Goal: Information Seeking & Learning: Check status

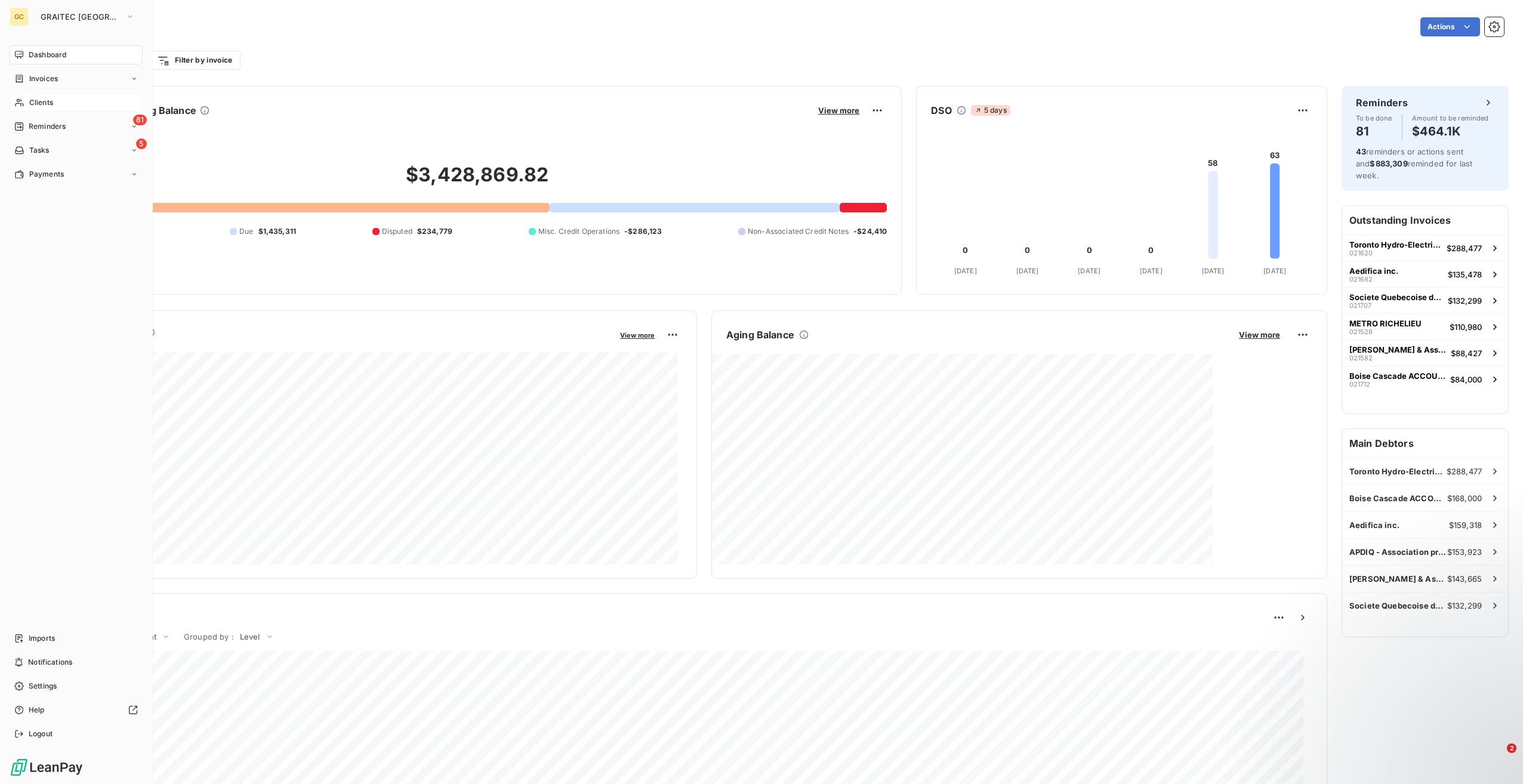
click at [49, 100] on span "Clients" at bounding box center [42, 103] width 24 height 11
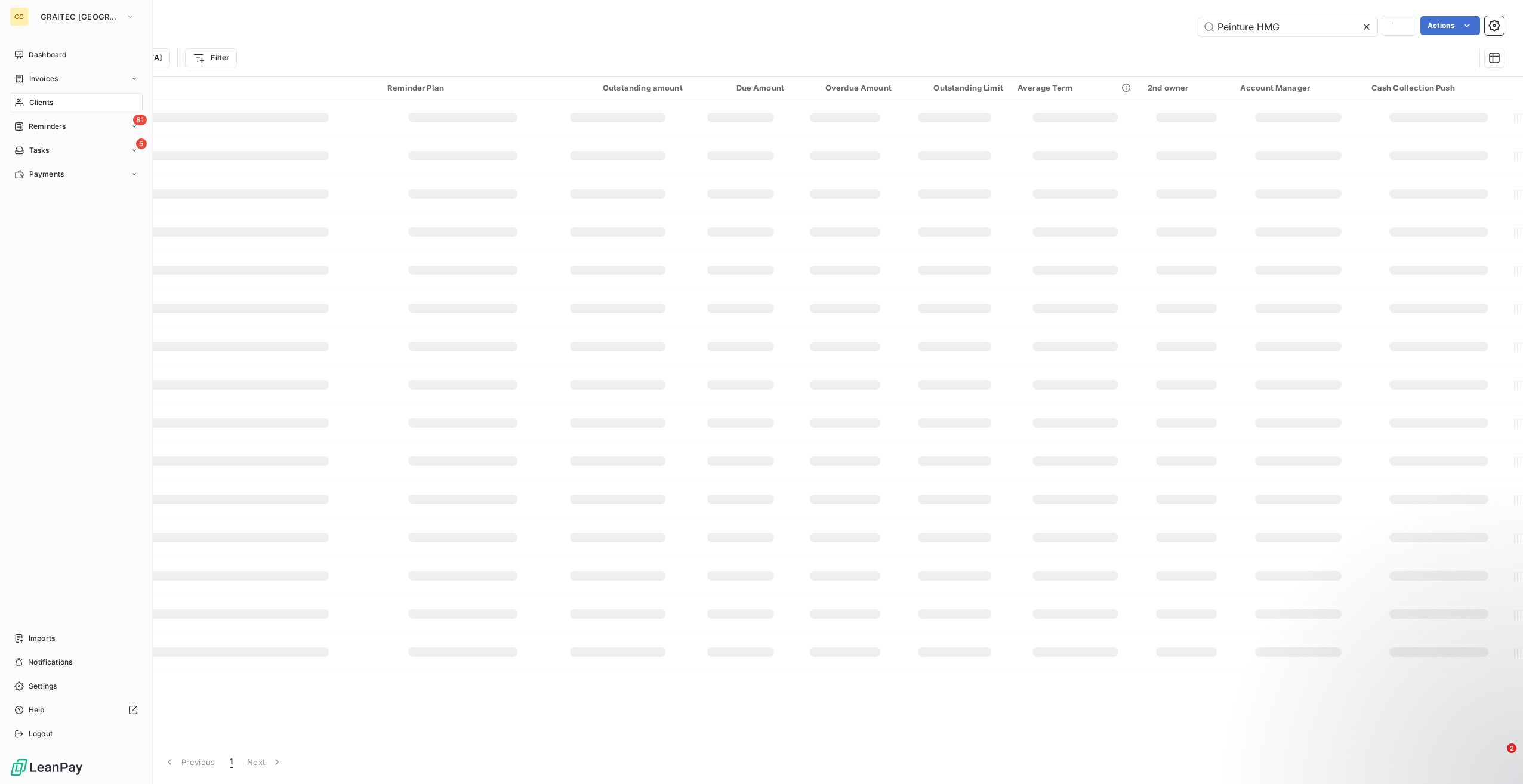
type input "GRTC6224"
click at [52, 103] on span "Clients" at bounding box center [42, 103] width 24 height 11
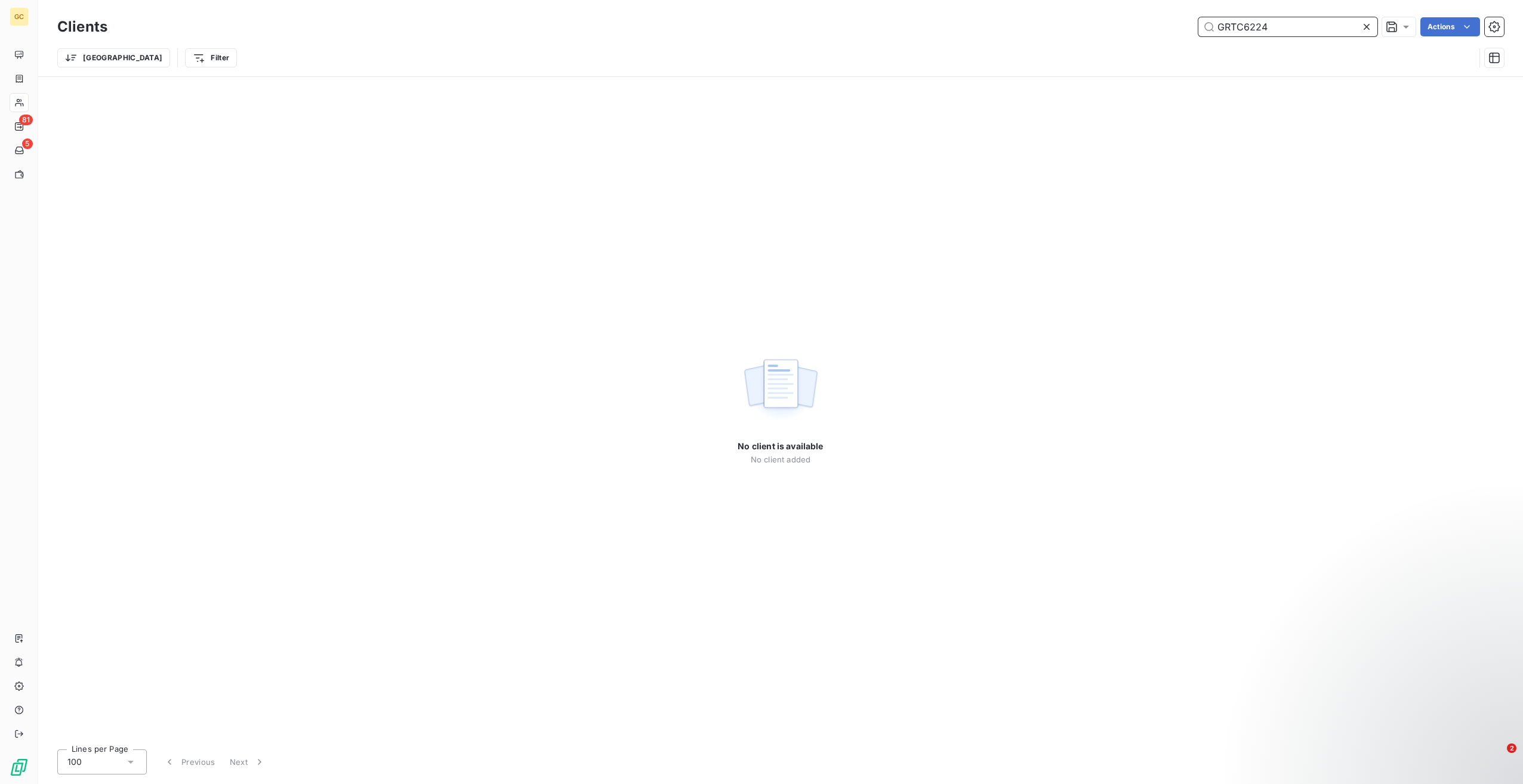
click at [1236, 29] on input "GRTC6224" at bounding box center [1288, 27] width 179 height 19
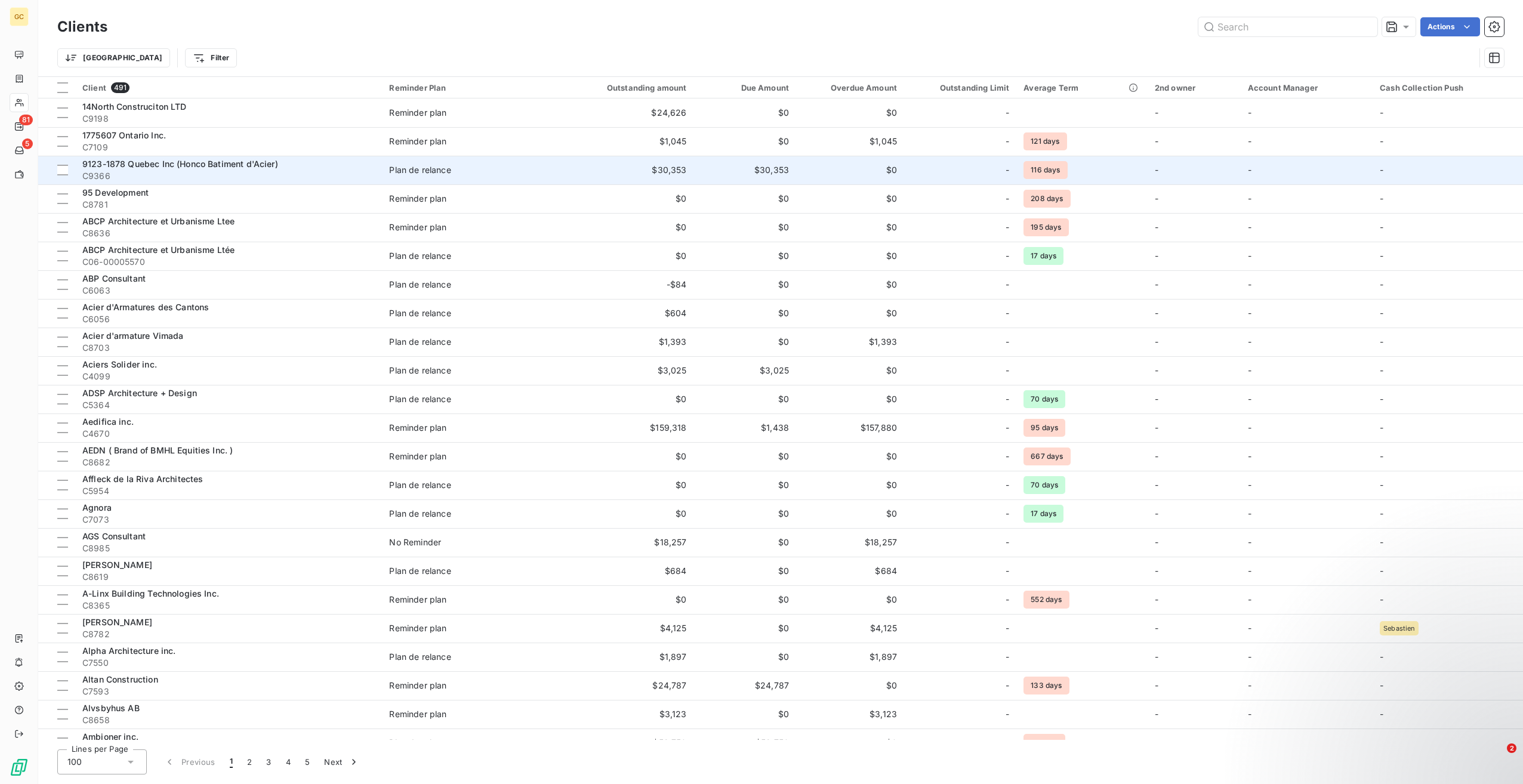
click at [121, 162] on span "9123-1878 Quebec Inc (Honco Batiment d'Acier)" at bounding box center [180, 164] width 196 height 10
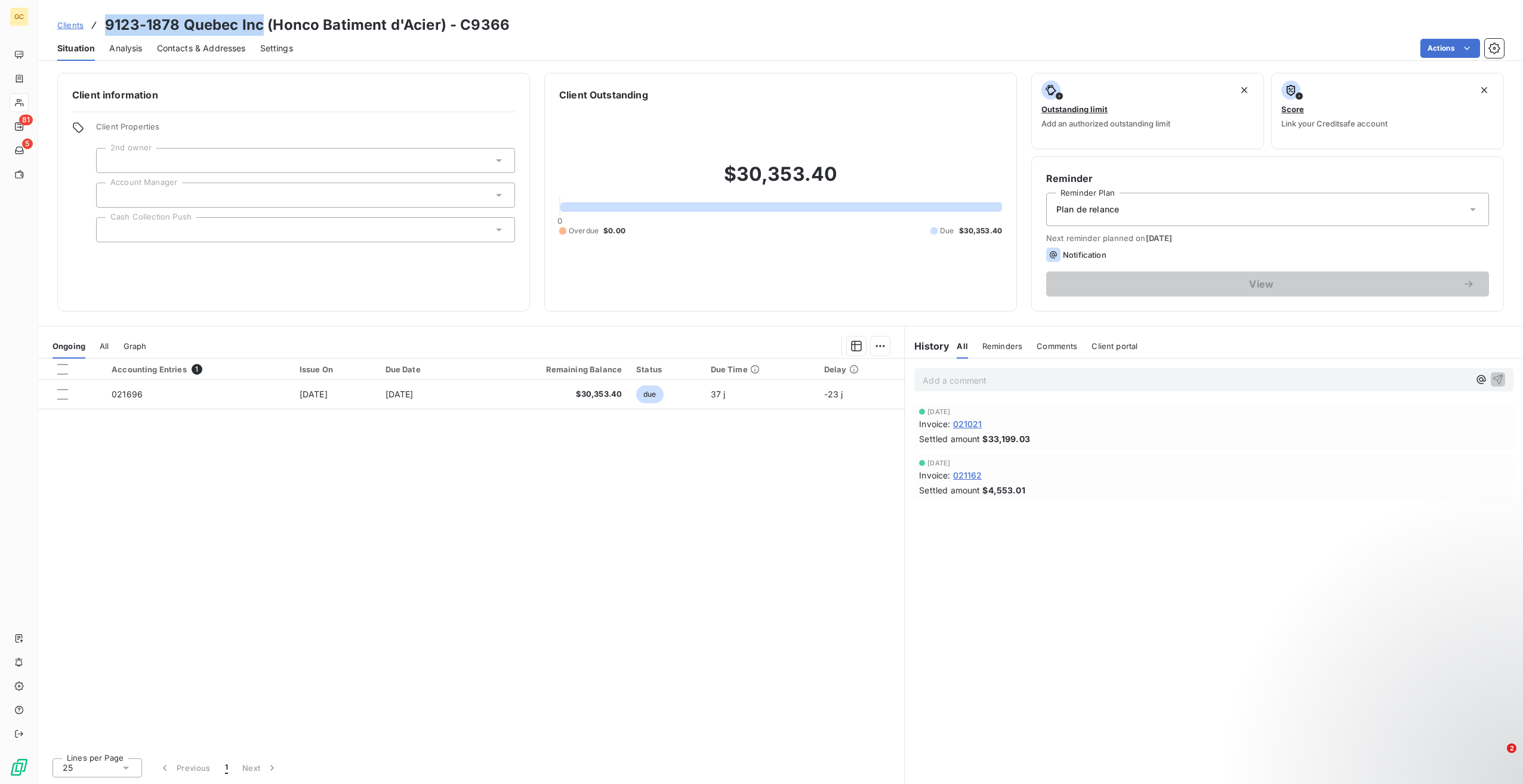
drag, startPoint x: 106, startPoint y: 24, endPoint x: 261, endPoint y: 24, distance: 155.0
click at [261, 24] on h3 "9123-1878 Quebec Inc (Honco Batiment d'Acier) - C9366" at bounding box center [307, 25] width 405 height 21
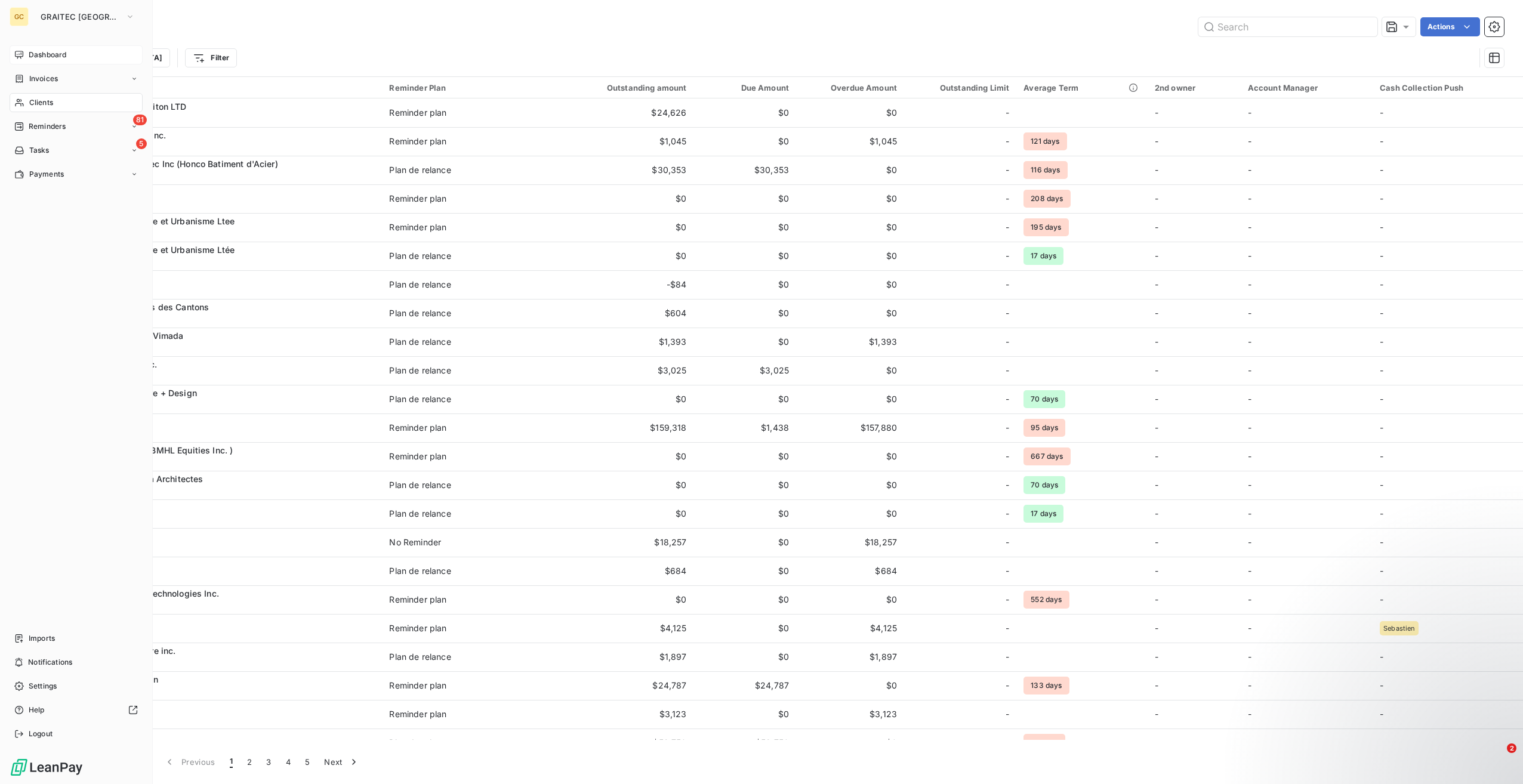
click at [52, 56] on span "Dashboard" at bounding box center [48, 55] width 38 height 11
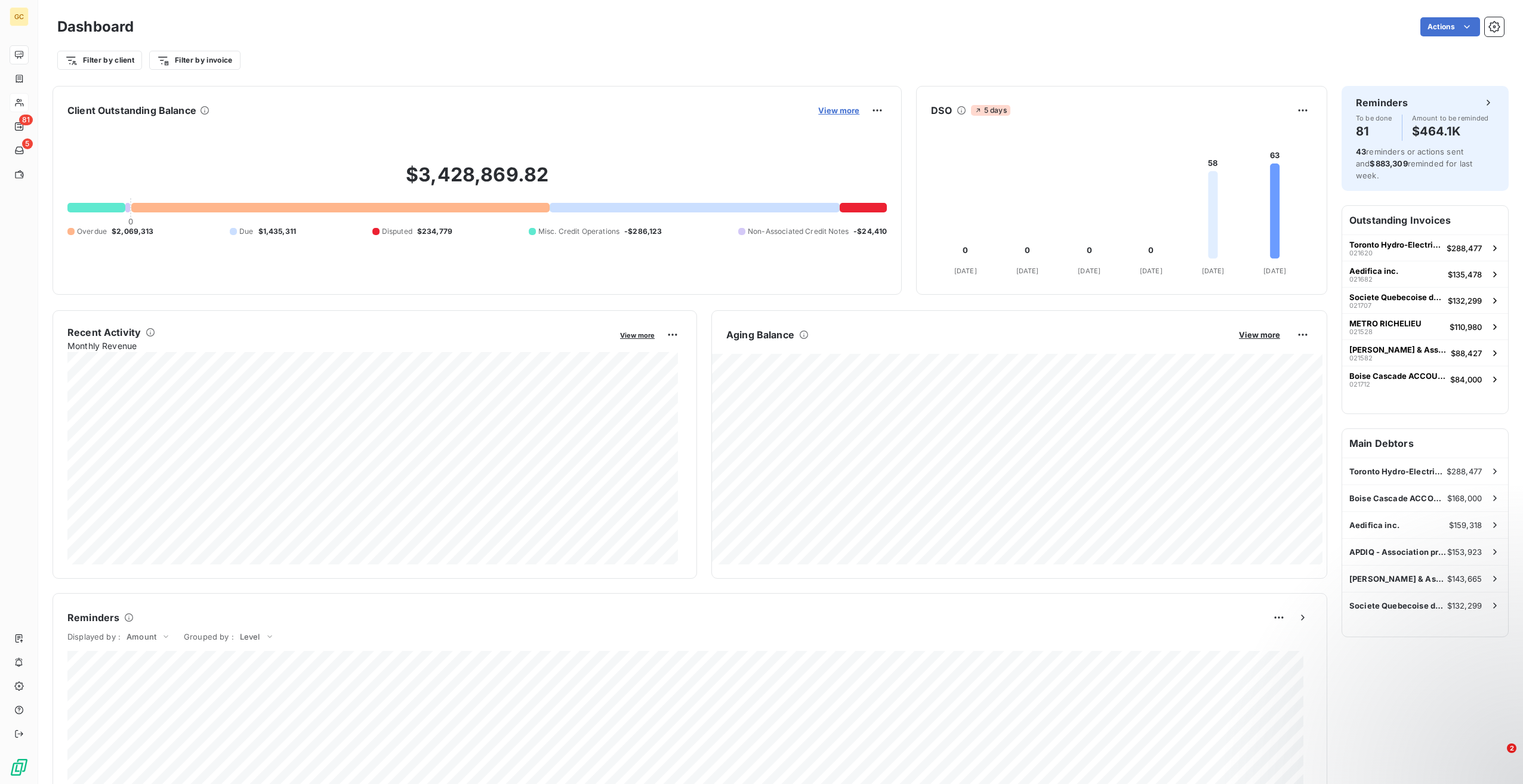
click at [837, 110] on span "View more" at bounding box center [839, 110] width 41 height 9
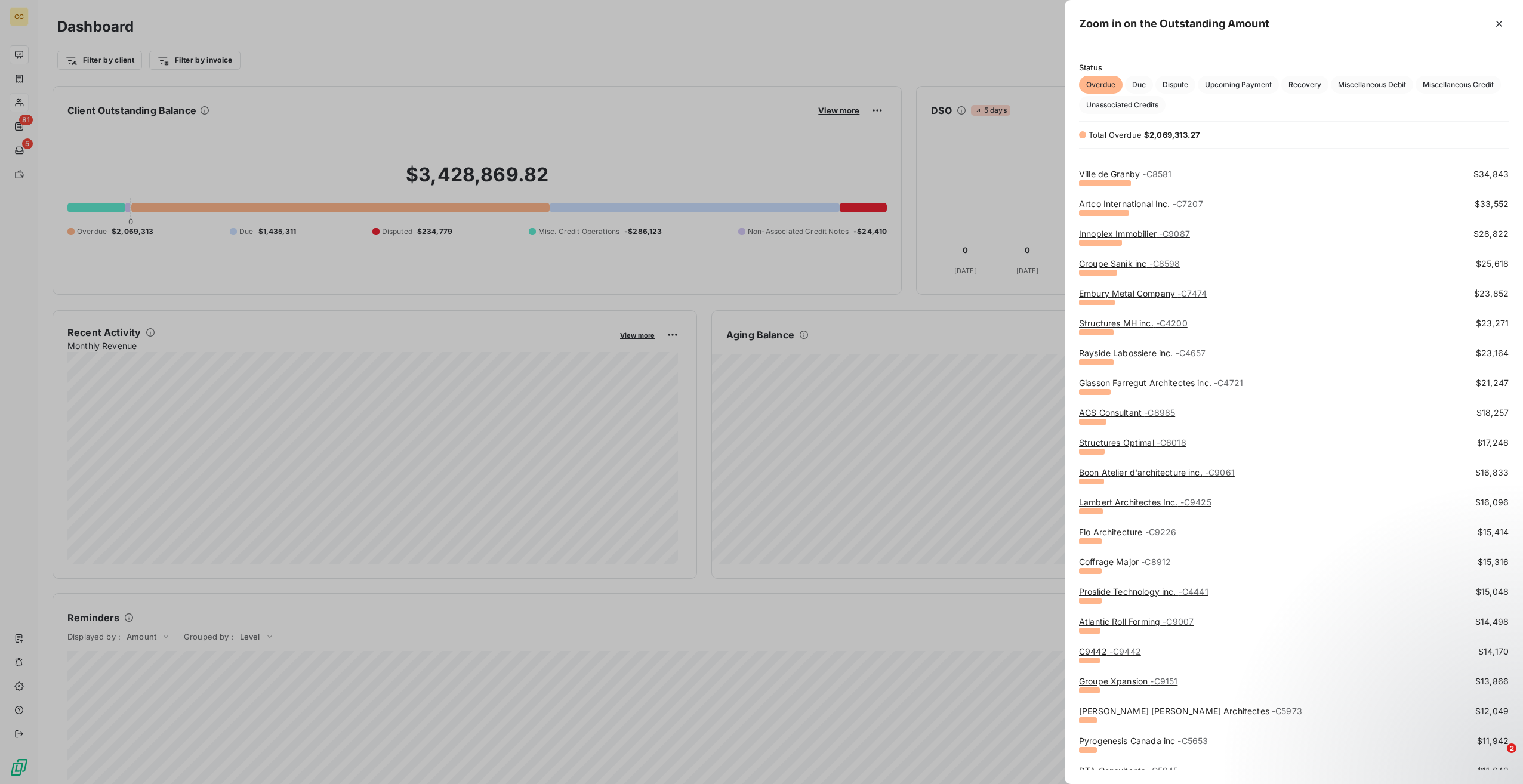
scroll to position [298, 0]
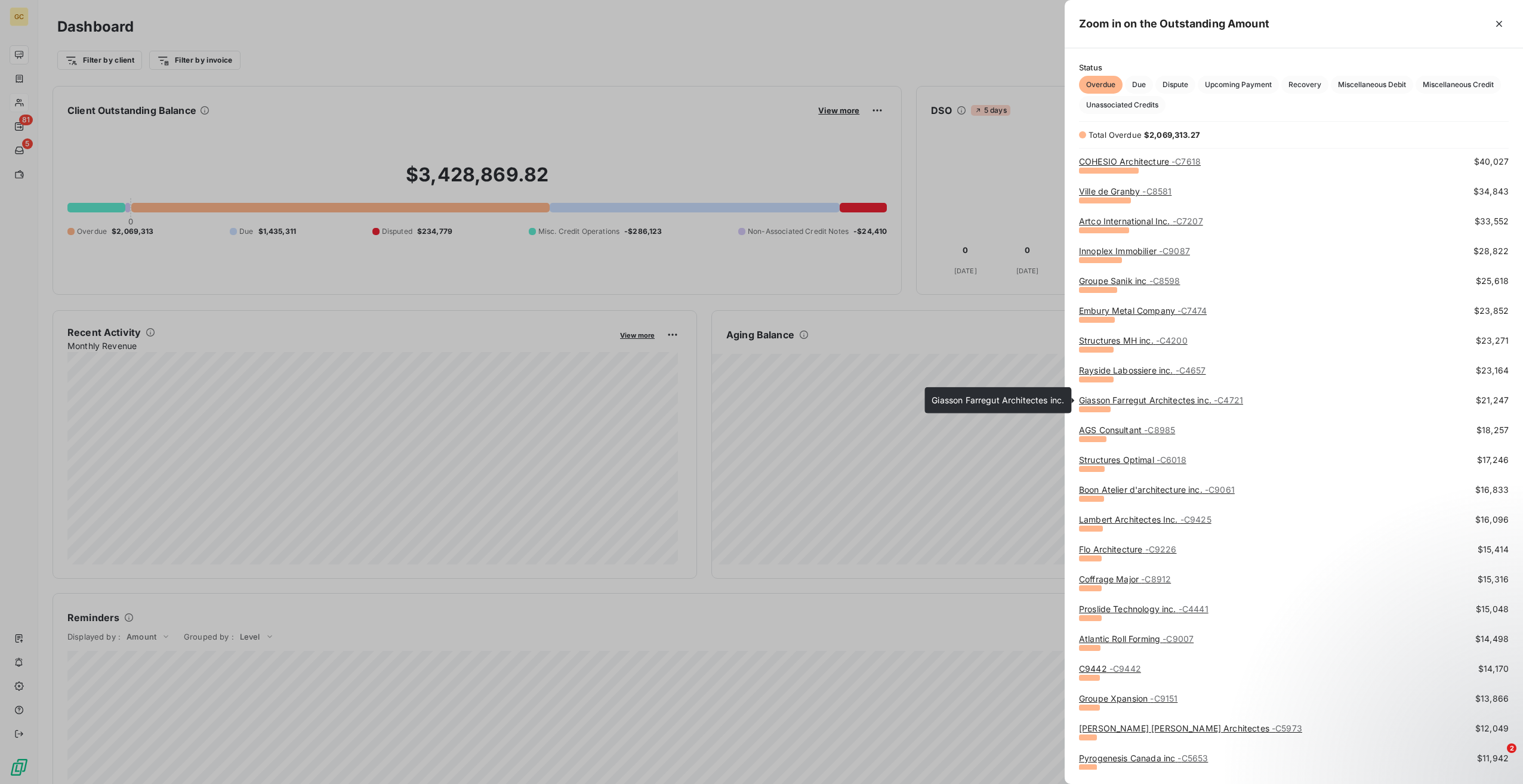
click at [1175, 400] on link "[PERSON_NAME] Farregut Architectes inc. - C4721" at bounding box center [1161, 400] width 164 height 10
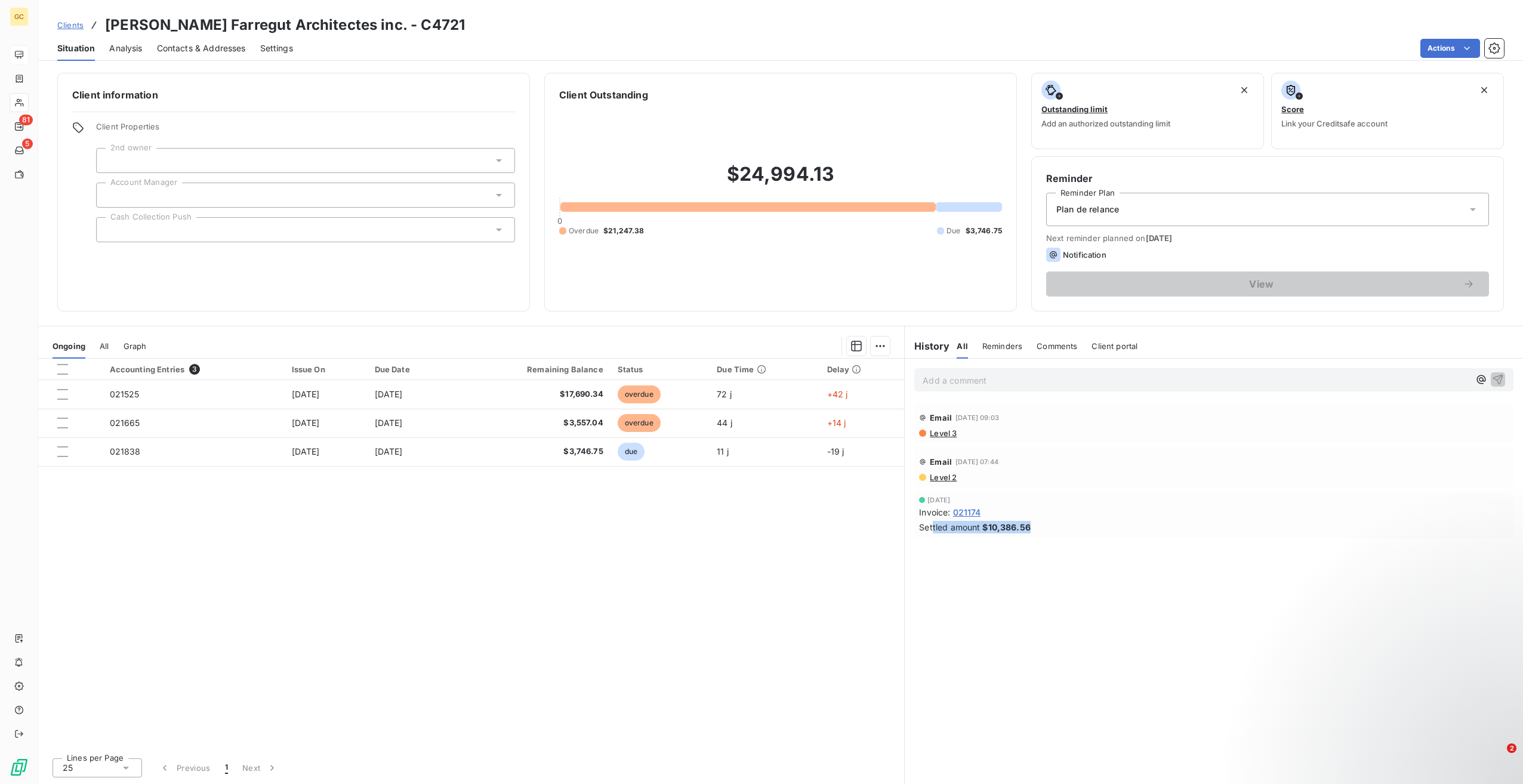
drag, startPoint x: 931, startPoint y: 528, endPoint x: 1031, endPoint y: 527, distance: 100.0
click at [1031, 527] on div "Settled amount $10,386.56" at bounding box center [1214, 527] width 590 height 13
click at [1029, 527] on span "$10,386.56" at bounding box center [1006, 527] width 48 height 13
click at [1033, 528] on div "Settled amount $10,386.56" at bounding box center [1214, 527] width 590 height 13
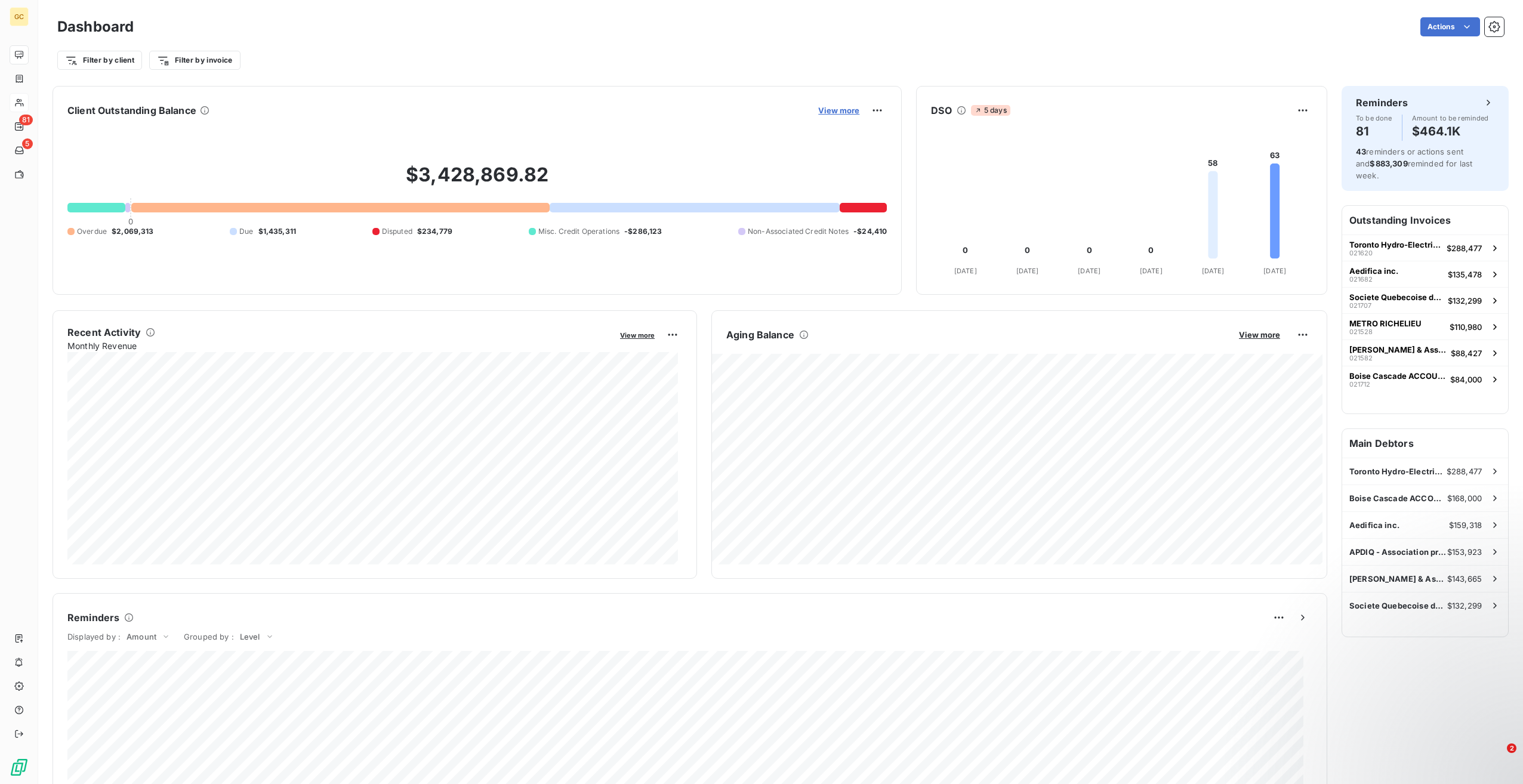
click at [824, 111] on span "View more" at bounding box center [839, 110] width 41 height 9
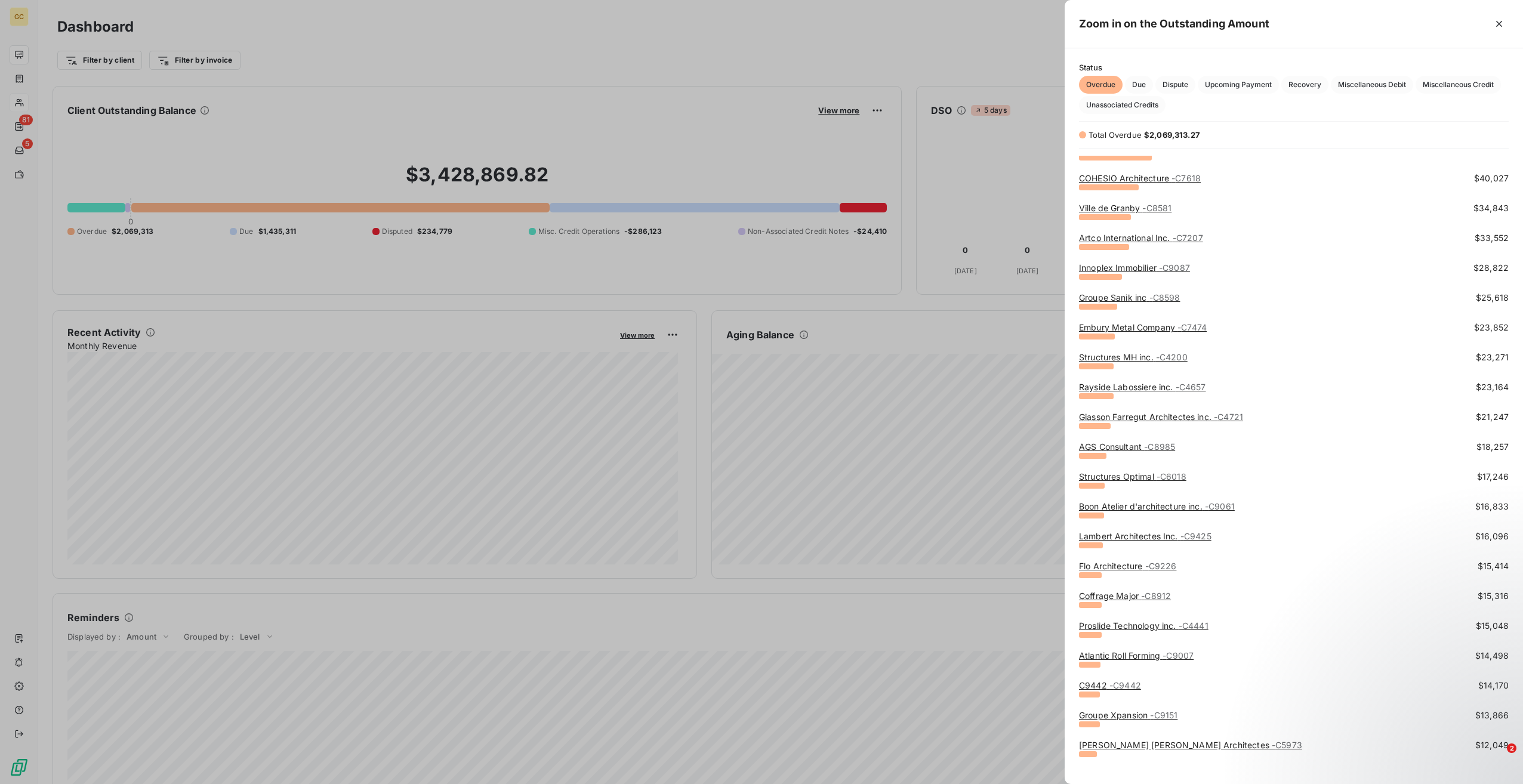
scroll to position [298, 0]
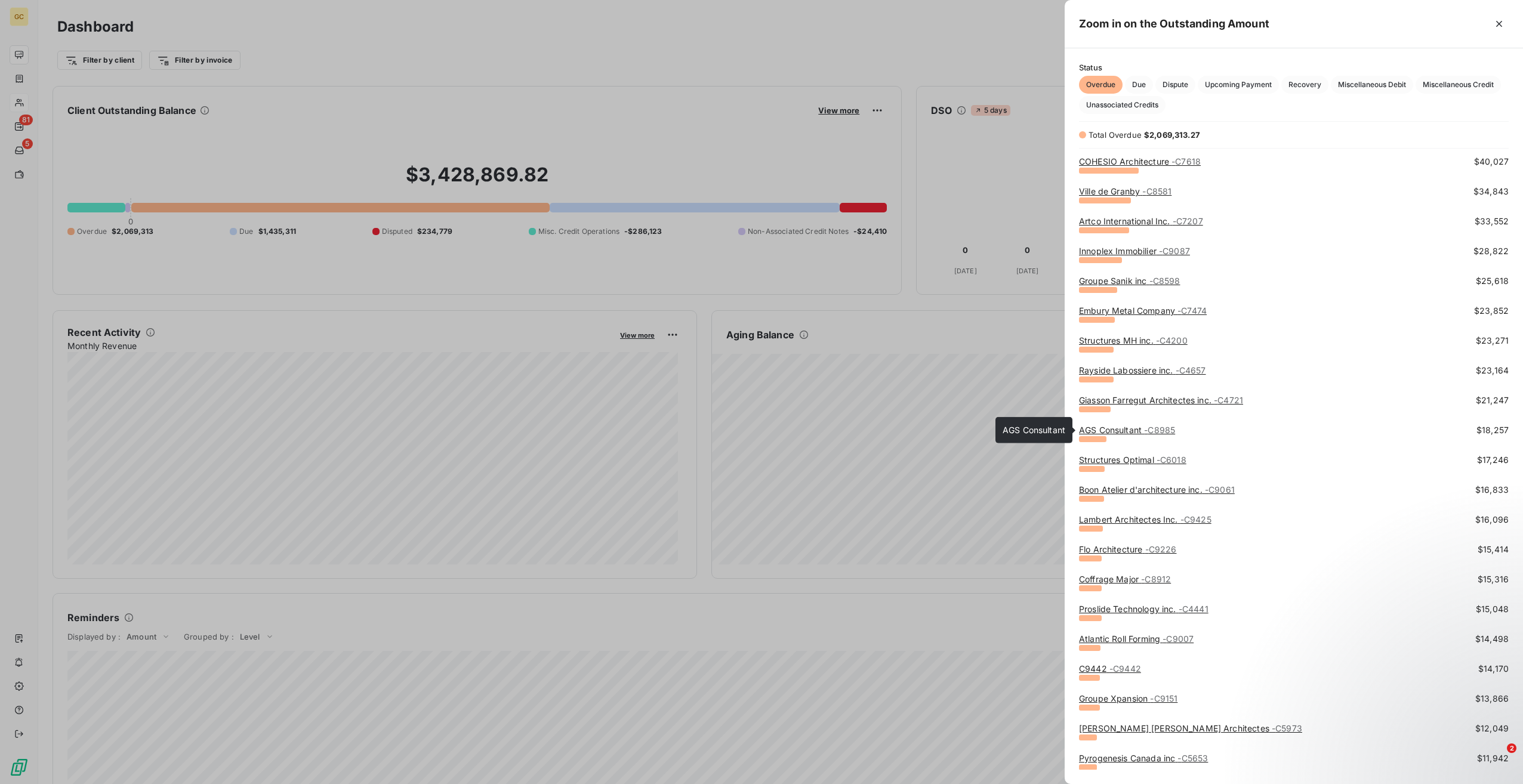
click at [1106, 430] on link "AGS Consultant - C8985" at bounding box center [1126, 429] width 96 height 10
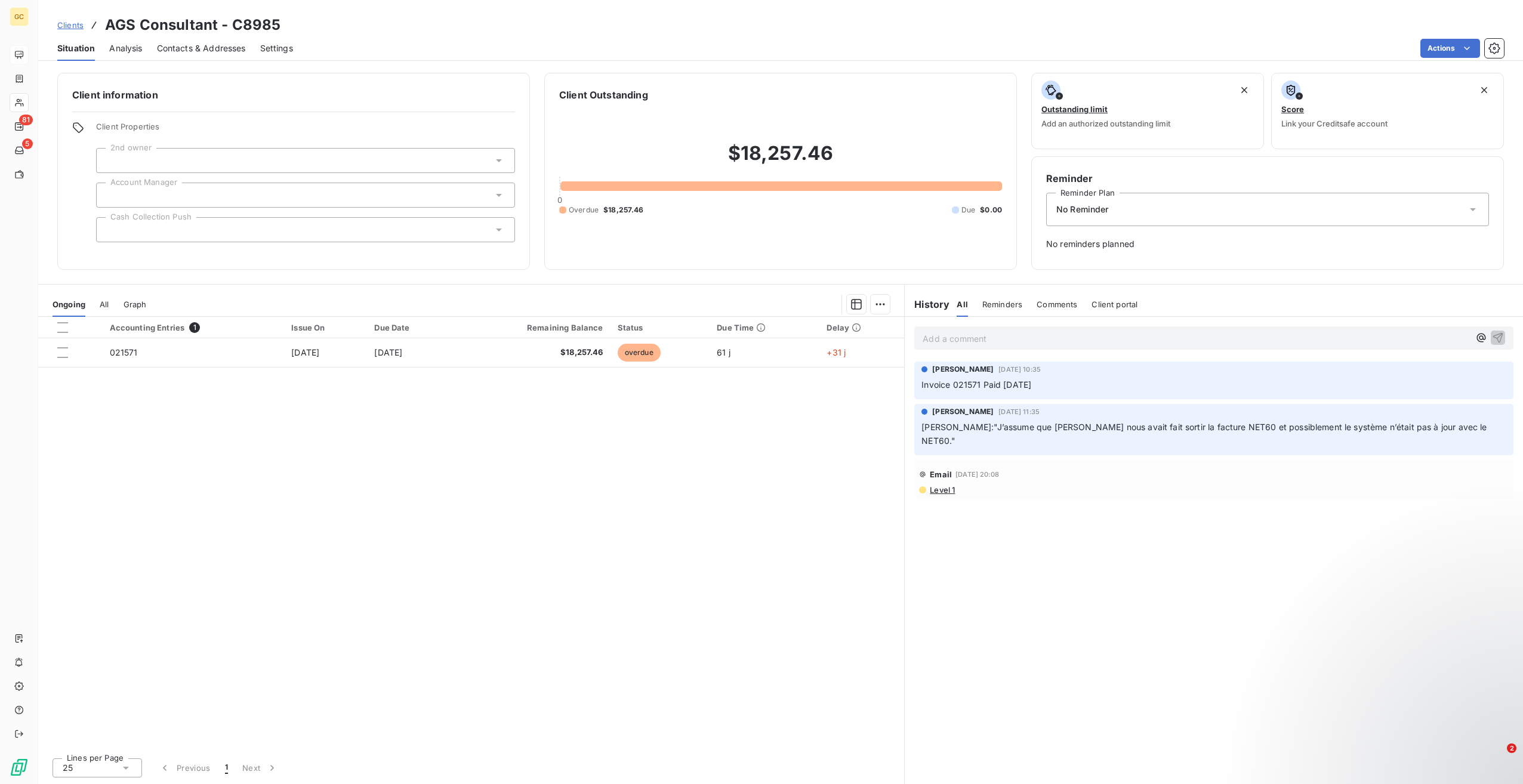
click at [1014, 338] on p "Add a comment ﻿" at bounding box center [1196, 339] width 547 height 15
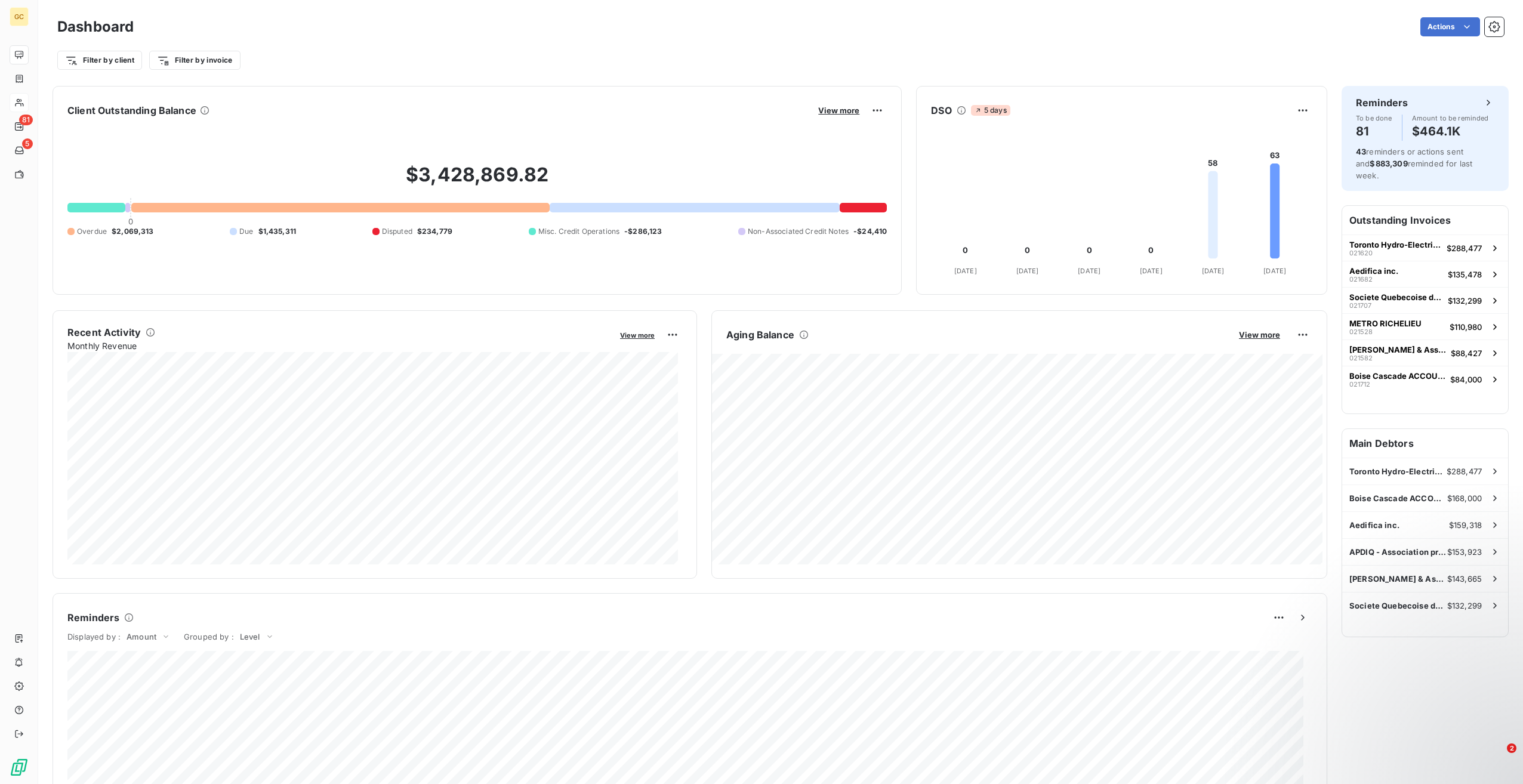
click at [1386, 211] on h6 "Outstanding Invoices" at bounding box center [1425, 220] width 166 height 29
click at [844, 109] on span "View more" at bounding box center [839, 110] width 41 height 9
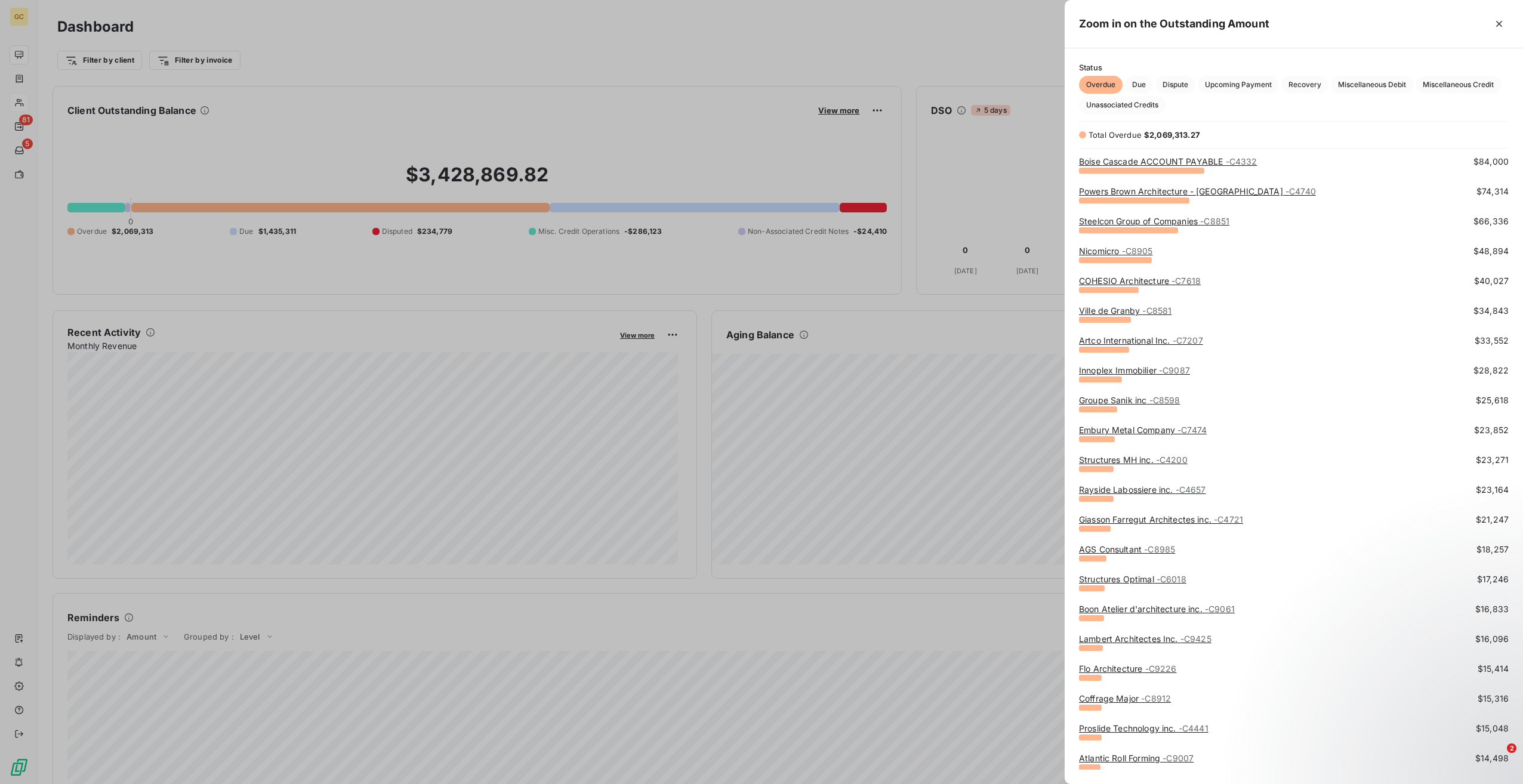
scroll to position [239, 0]
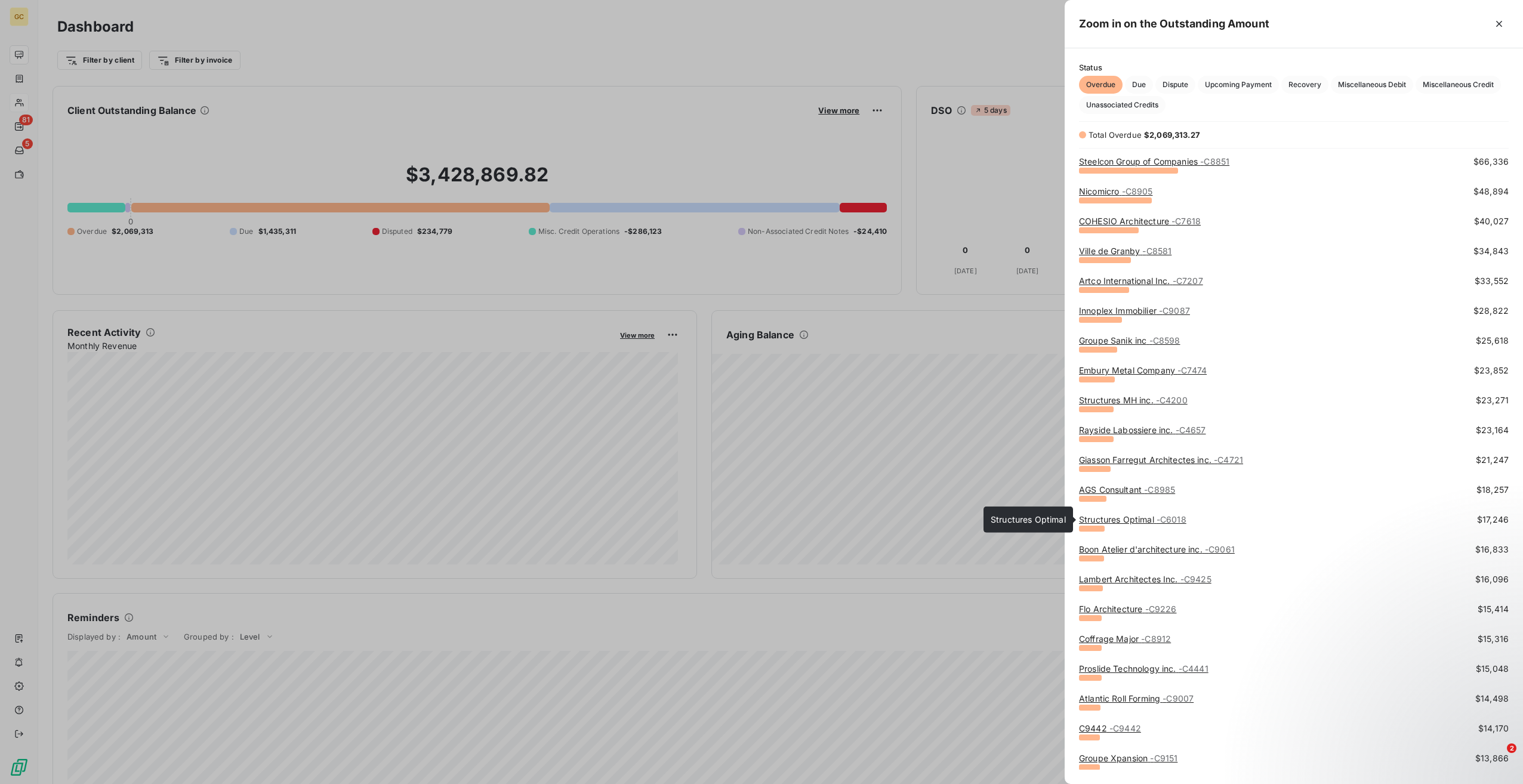
click at [1131, 522] on link "Structures Optimal - C6018" at bounding box center [1133, 519] width 107 height 10
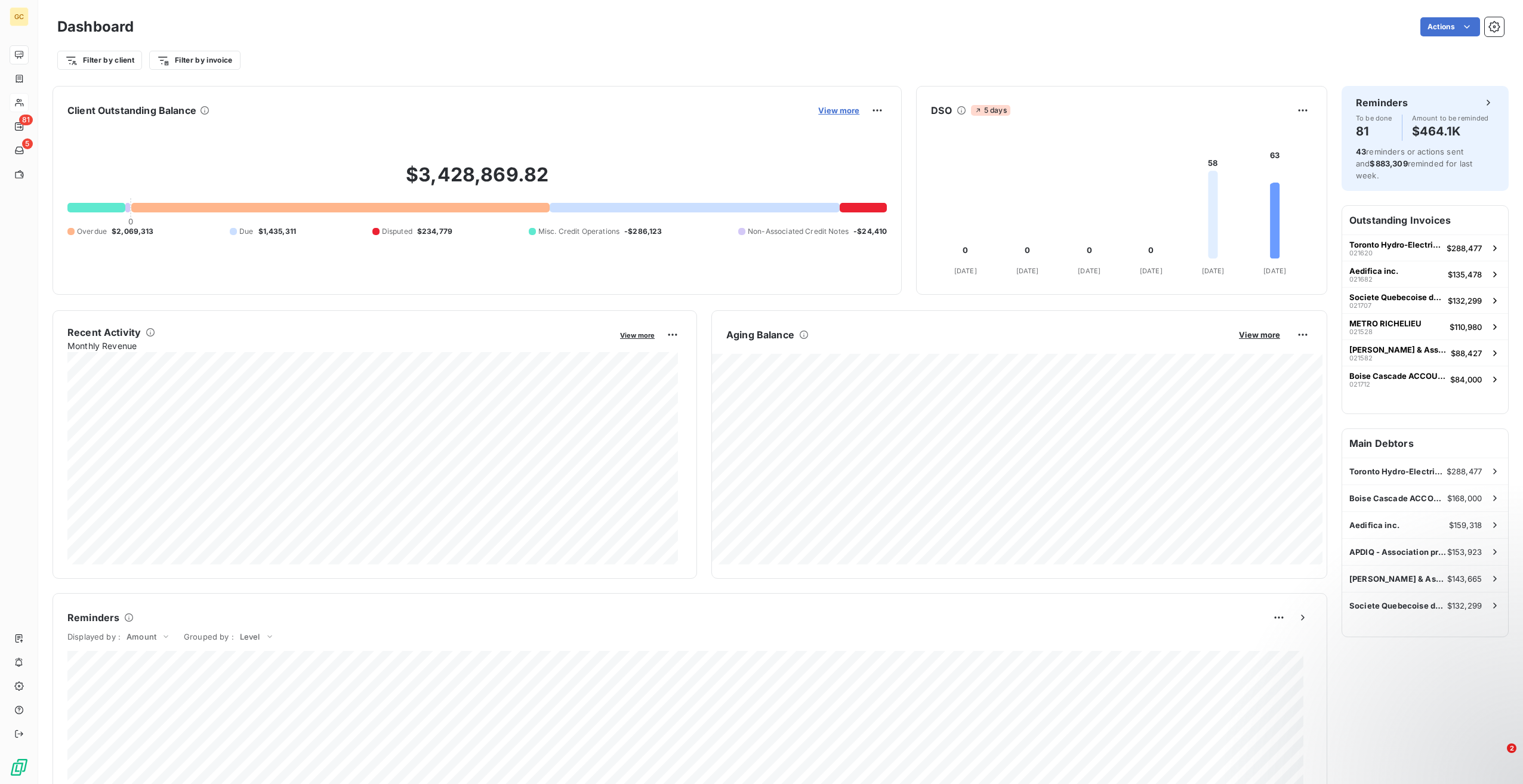
click at [835, 111] on span "View more" at bounding box center [839, 110] width 41 height 9
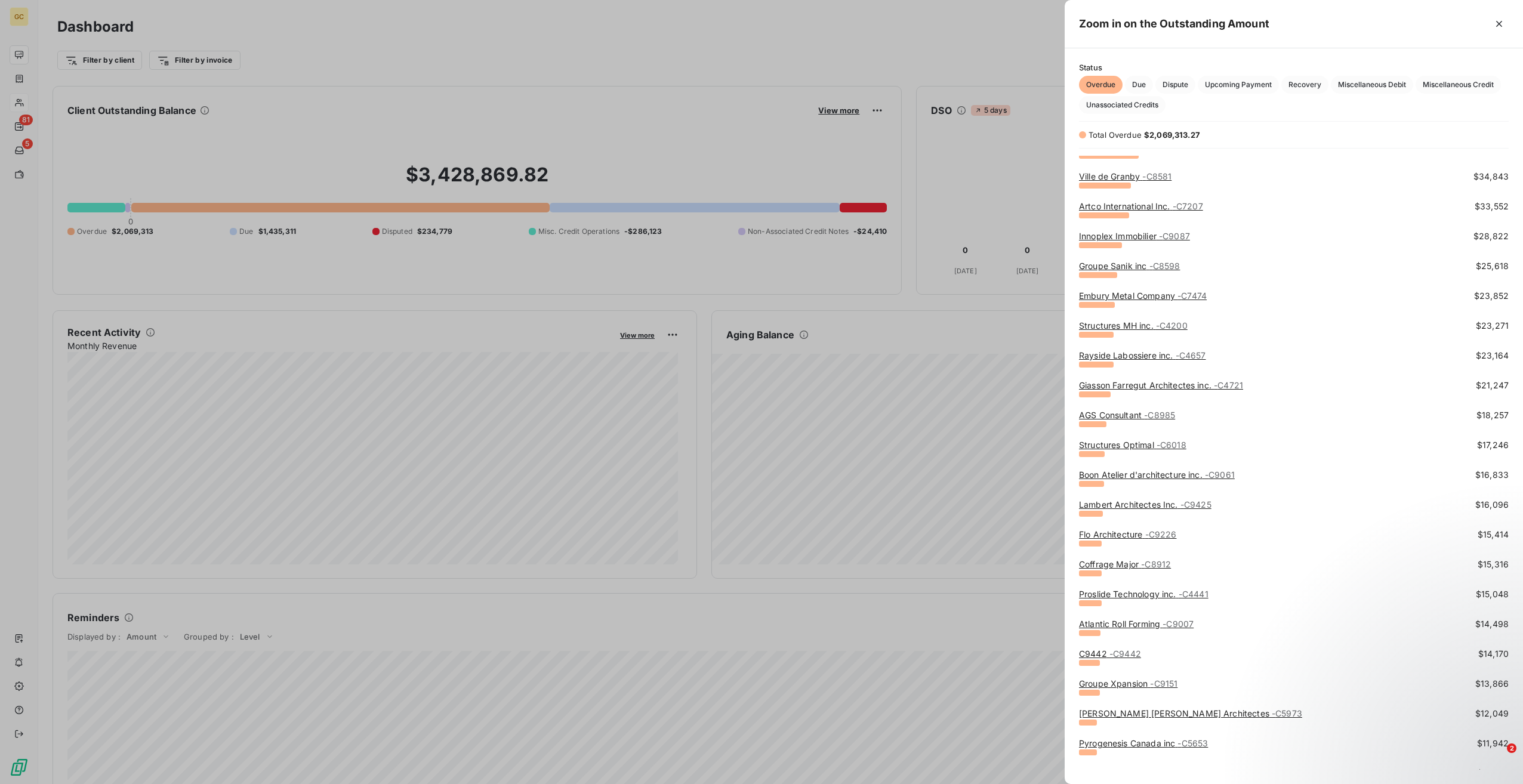
scroll to position [358, 0]
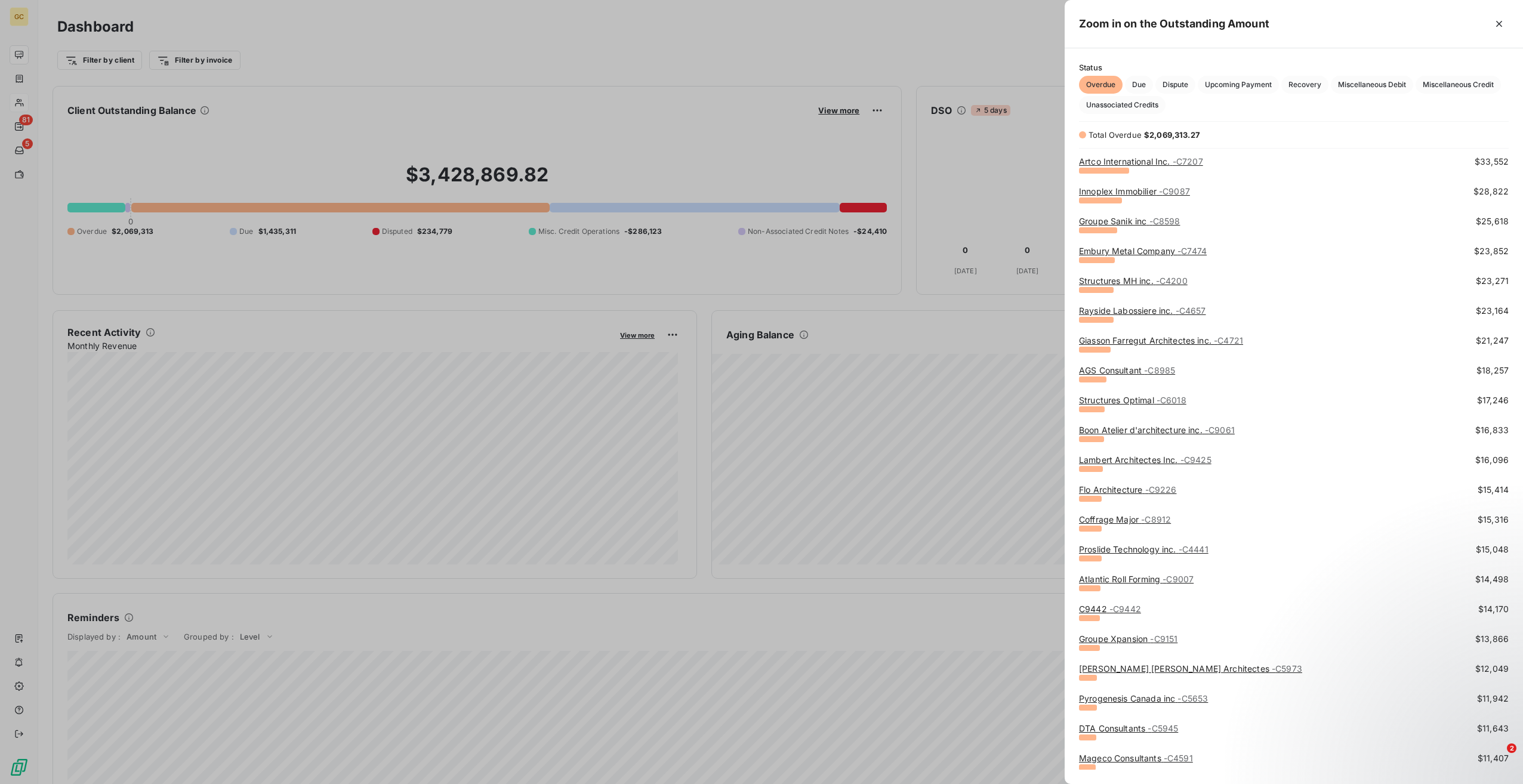
click at [1137, 430] on link "Boon Atelier d'architecture inc. - C9061" at bounding box center [1157, 429] width 156 height 10
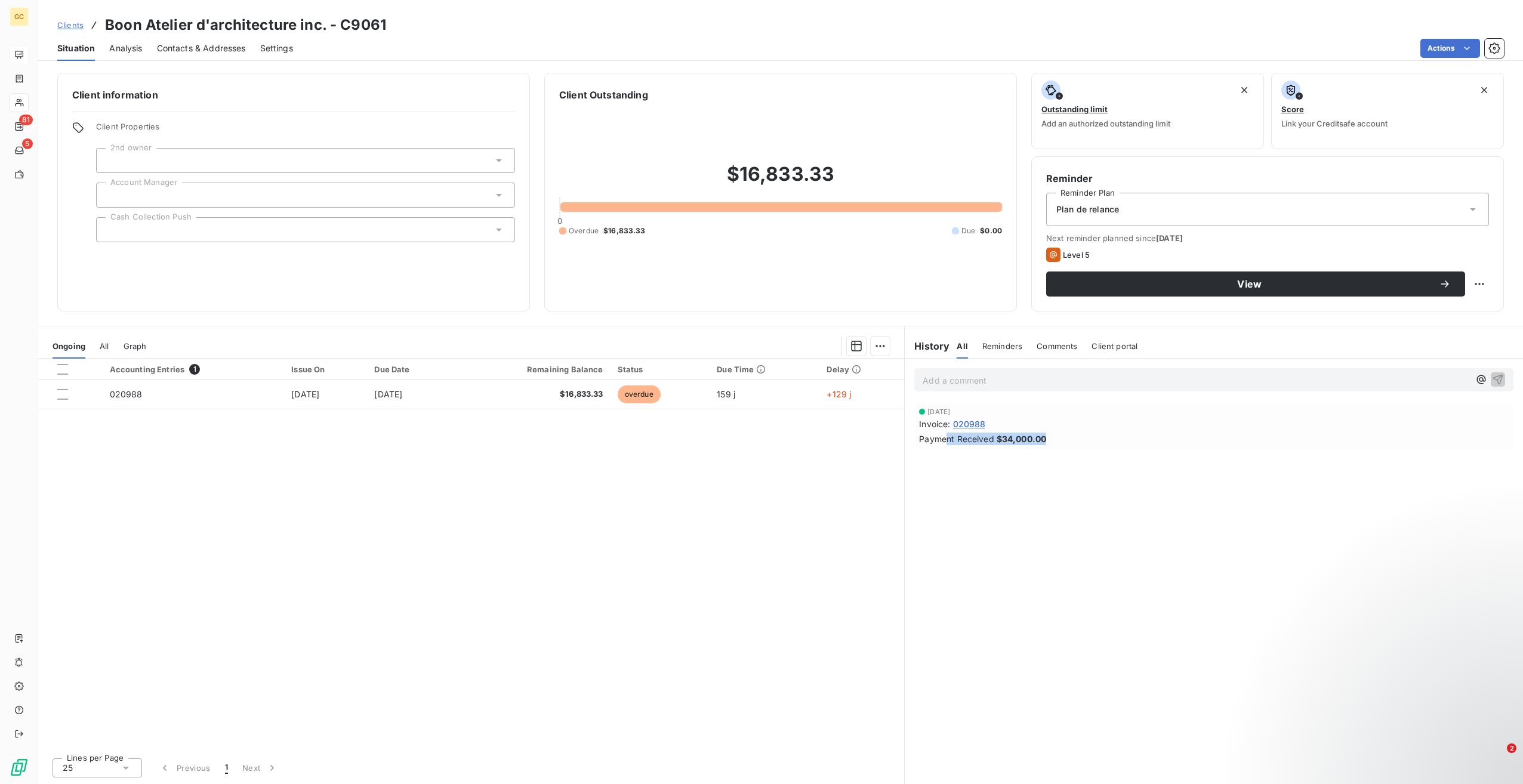
drag, startPoint x: 948, startPoint y: 442, endPoint x: 1052, endPoint y: 439, distance: 104.0
click at [1052, 439] on div "Payment Received $34,000.00" at bounding box center [1214, 439] width 590 height 13
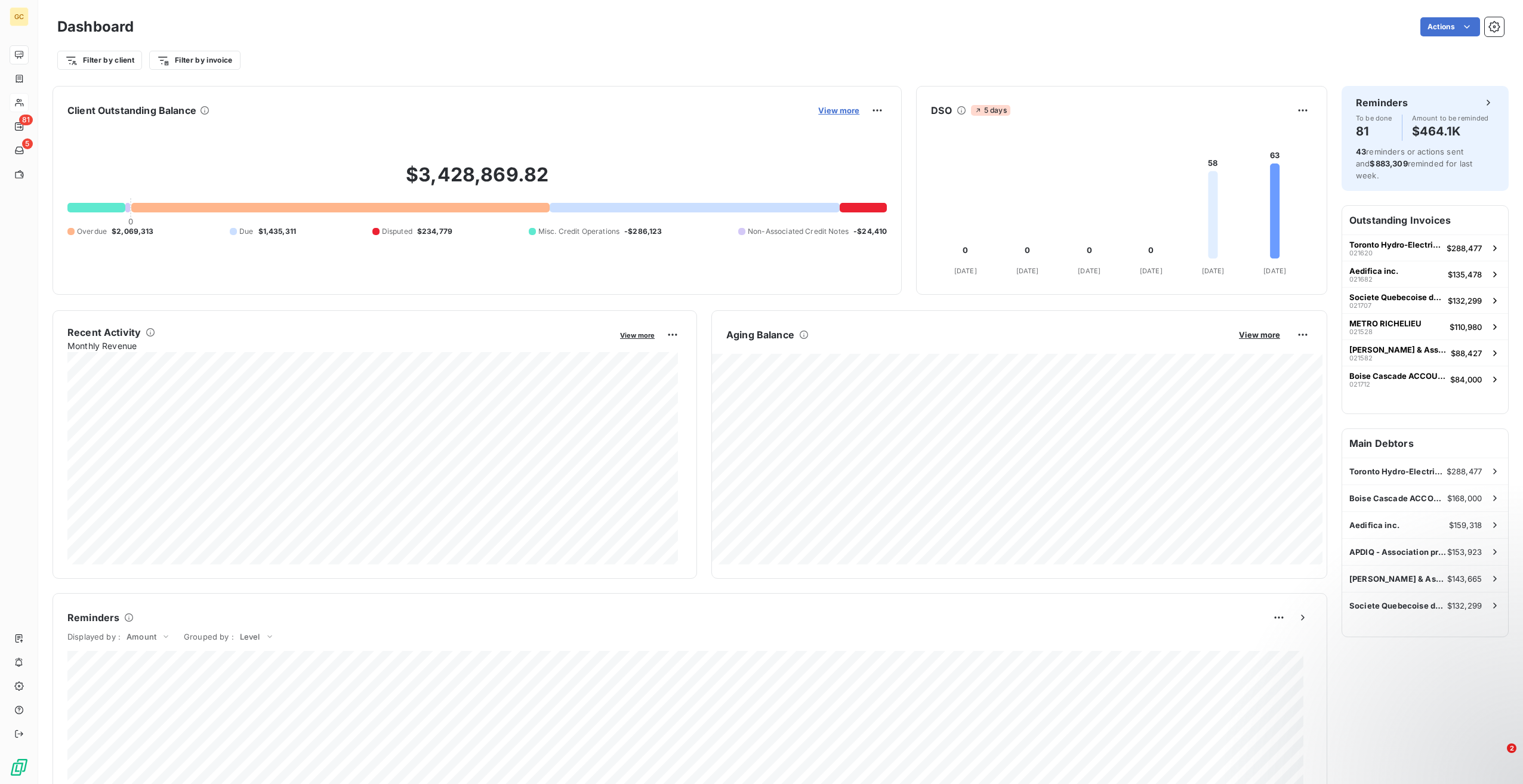
click at [841, 111] on span "View more" at bounding box center [839, 110] width 41 height 9
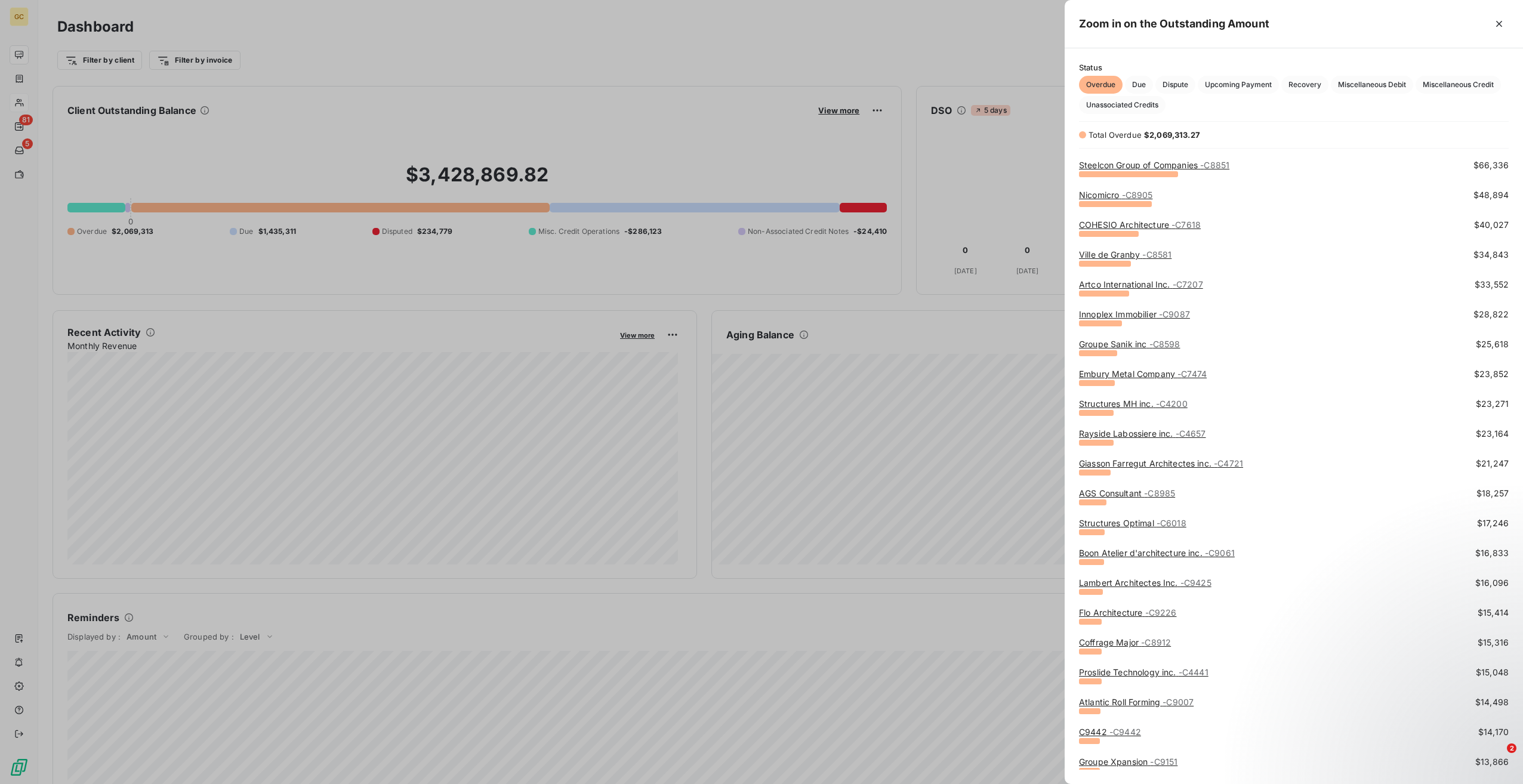
scroll to position [239, 0]
click at [1158, 578] on link "[PERSON_NAME] Architectes Inc. - C9425" at bounding box center [1145, 579] width 132 height 10
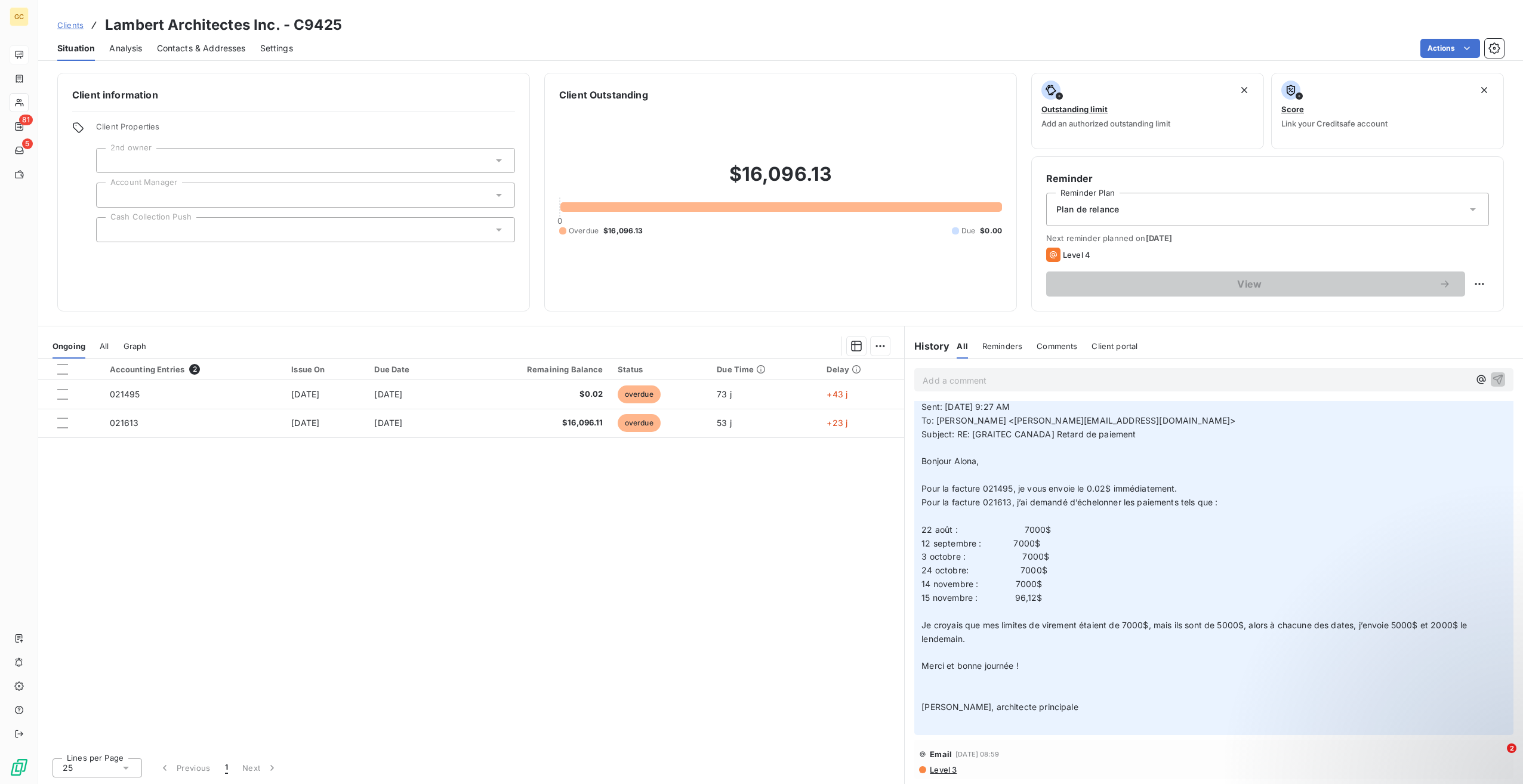
scroll to position [60, 0]
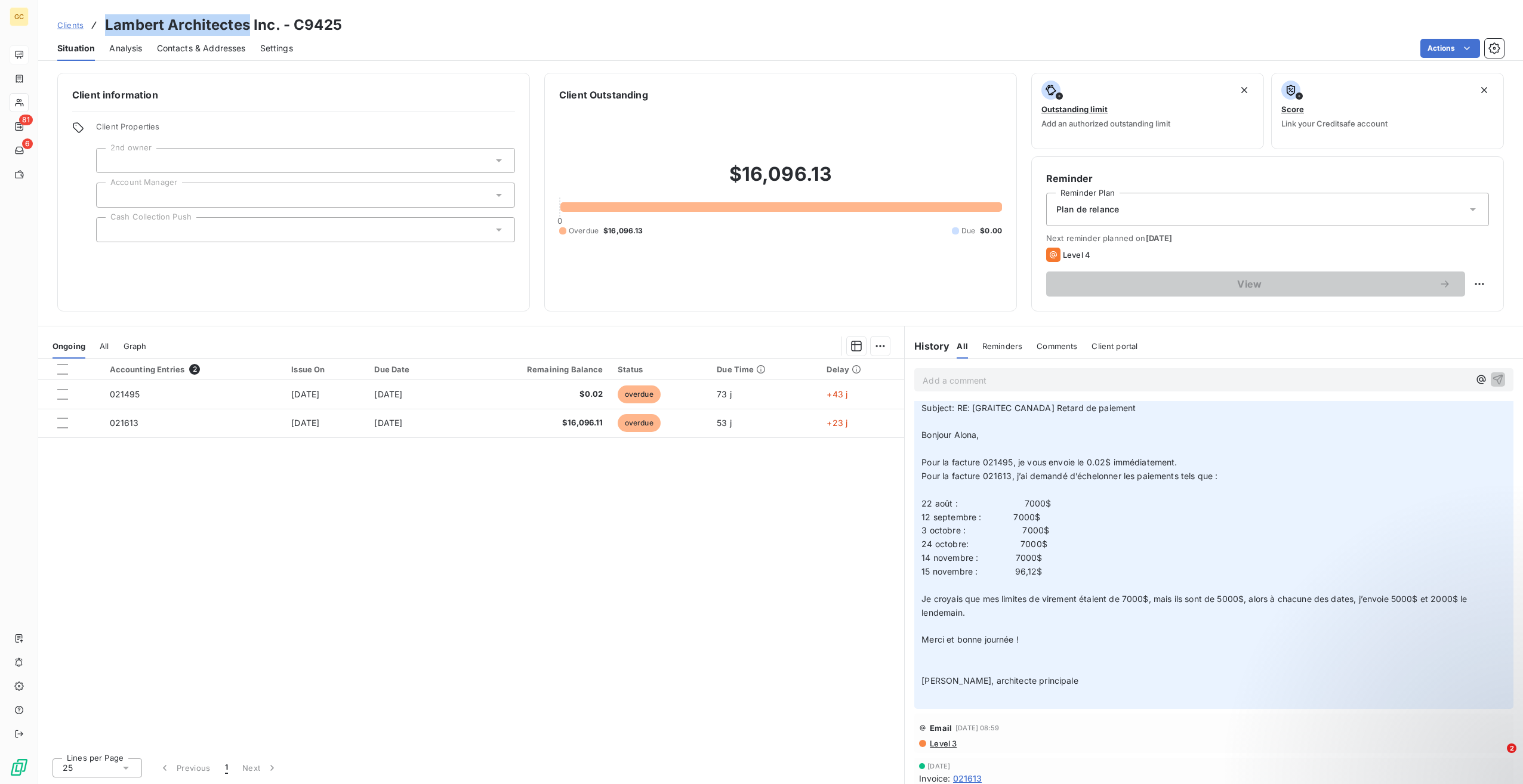
drag, startPoint x: 107, startPoint y: 23, endPoint x: 246, endPoint y: 24, distance: 139.0
click at [246, 24] on h3 "Lambert Architectes Inc. - C9425" at bounding box center [223, 25] width 237 height 21
copy h3 "[PERSON_NAME] Architectes"
